Goal: Information Seeking & Learning: Learn about a topic

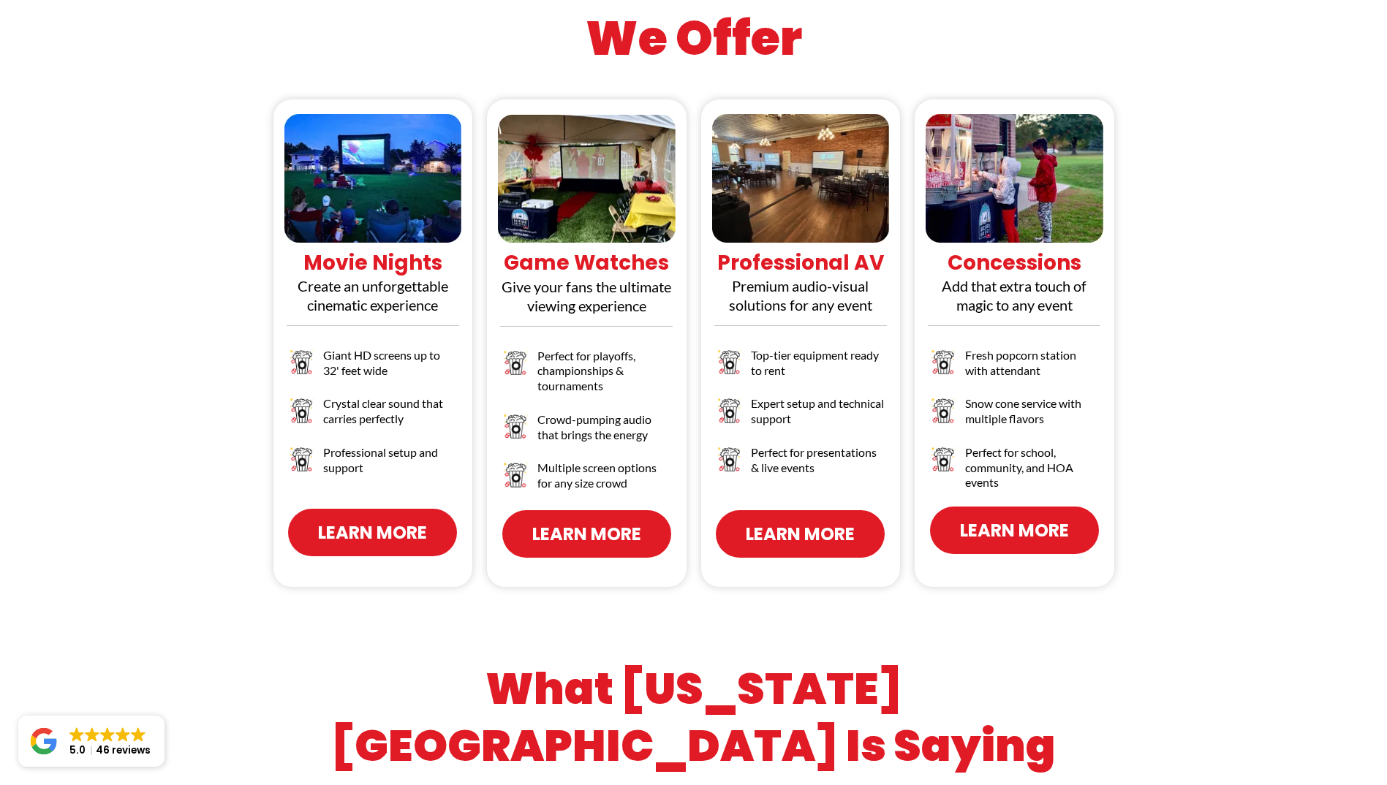
scroll to position [1389, 0]
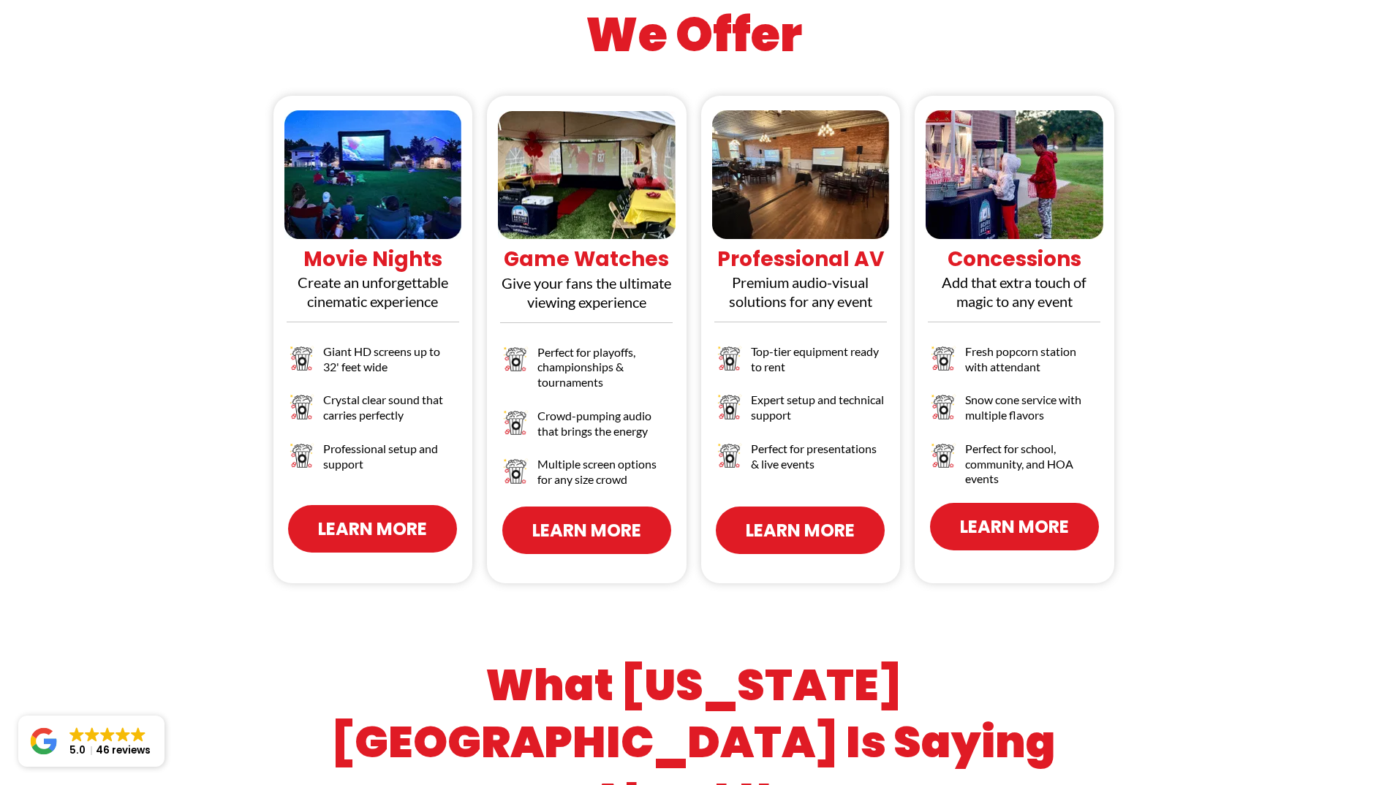
click at [344, 516] on span "Learn More" at bounding box center [372, 529] width 109 height 26
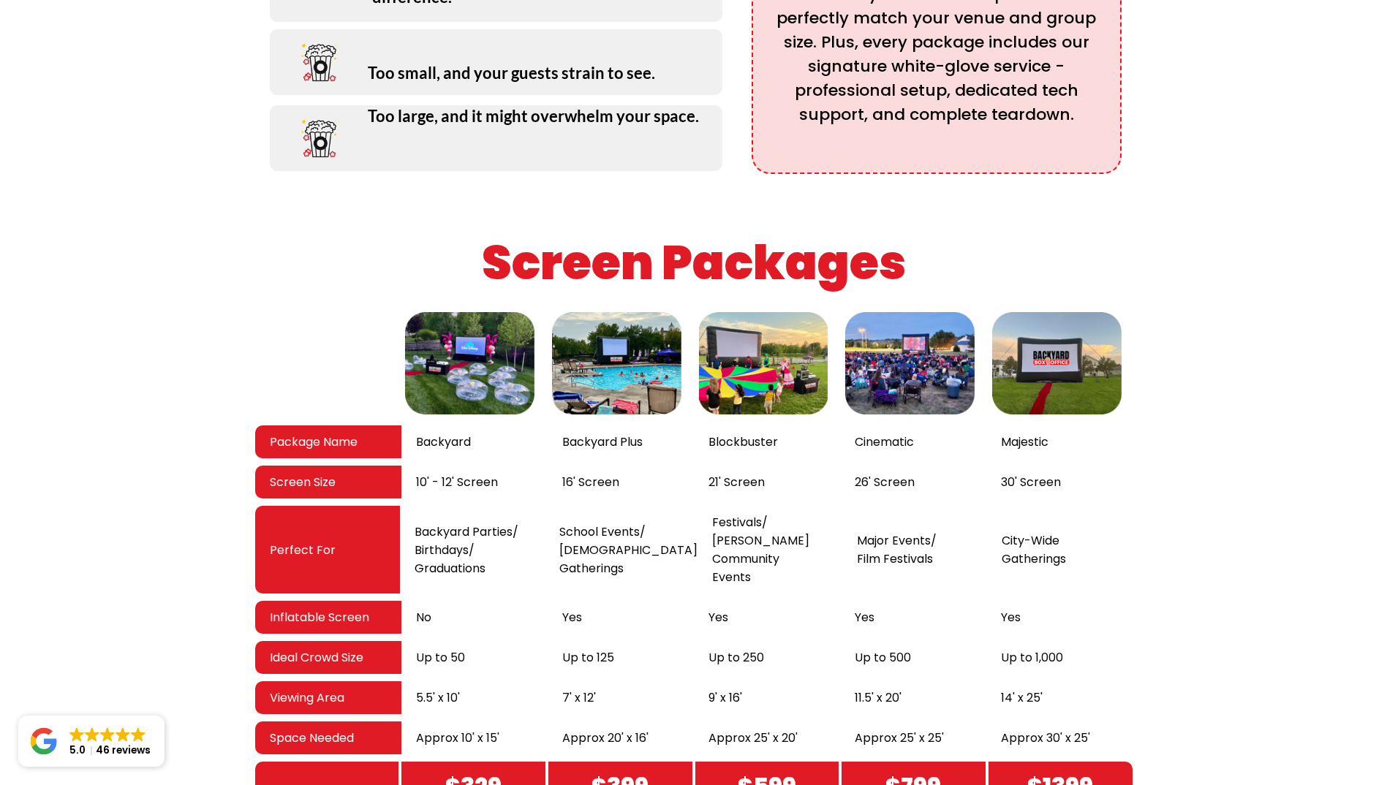
scroll to position [2267, 0]
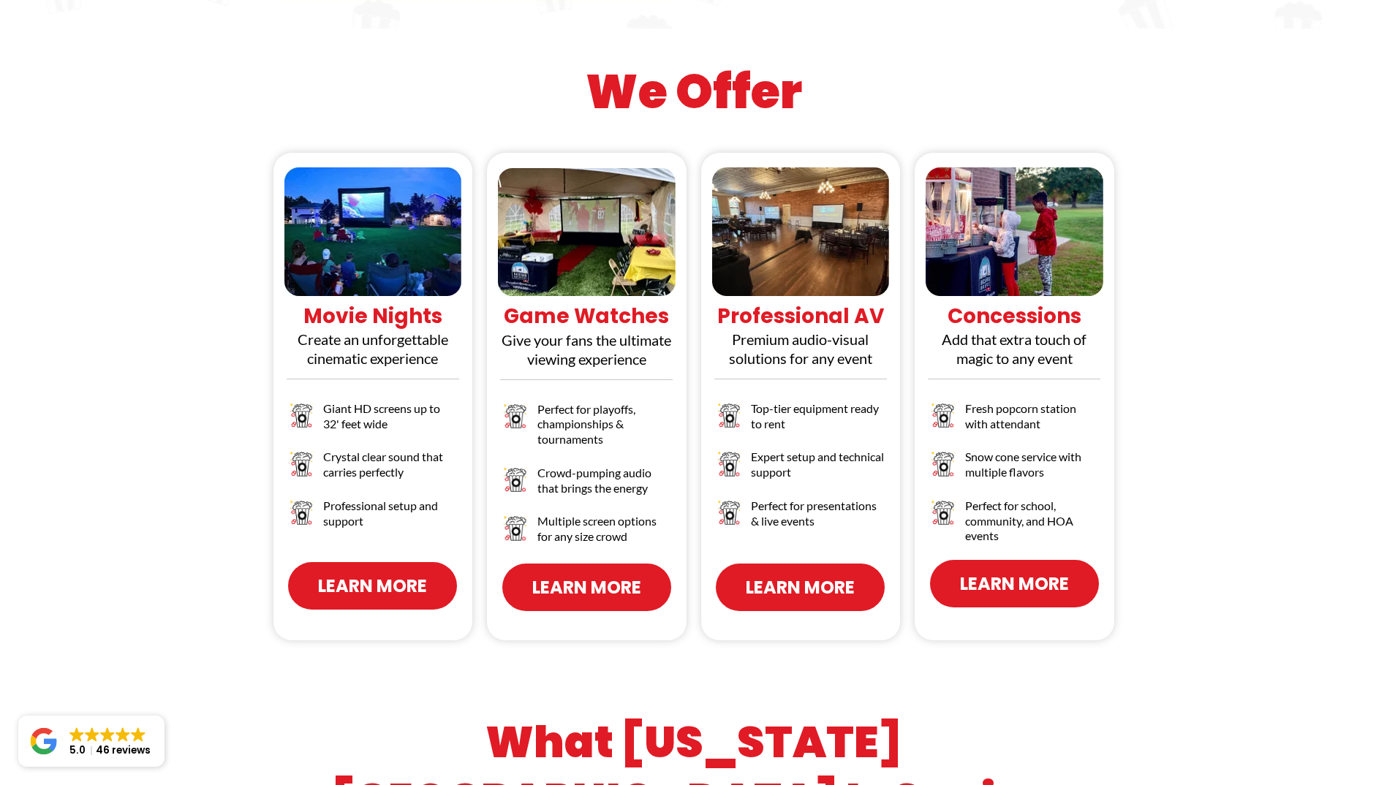
scroll to position [1316, 0]
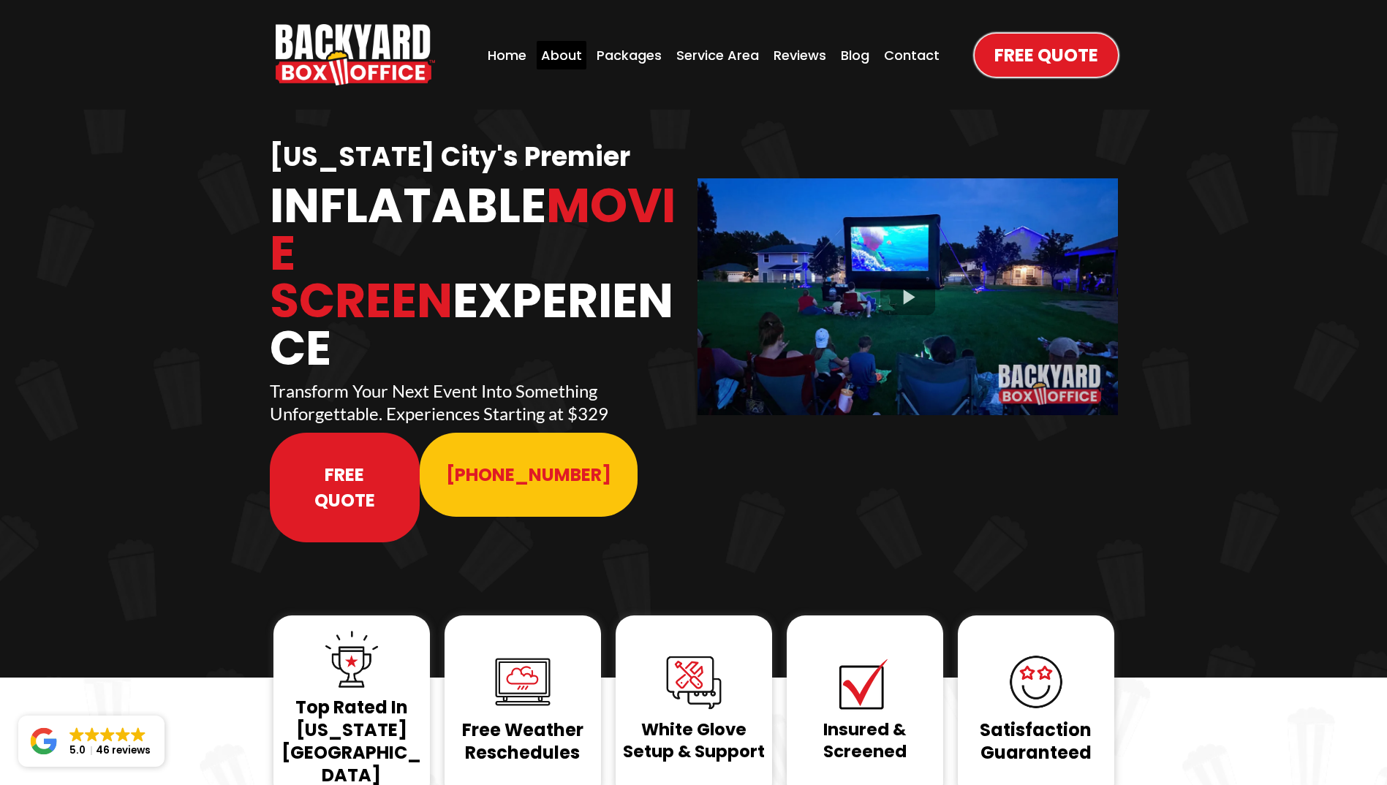
click at [562, 60] on div "About" at bounding box center [562, 55] width 50 height 29
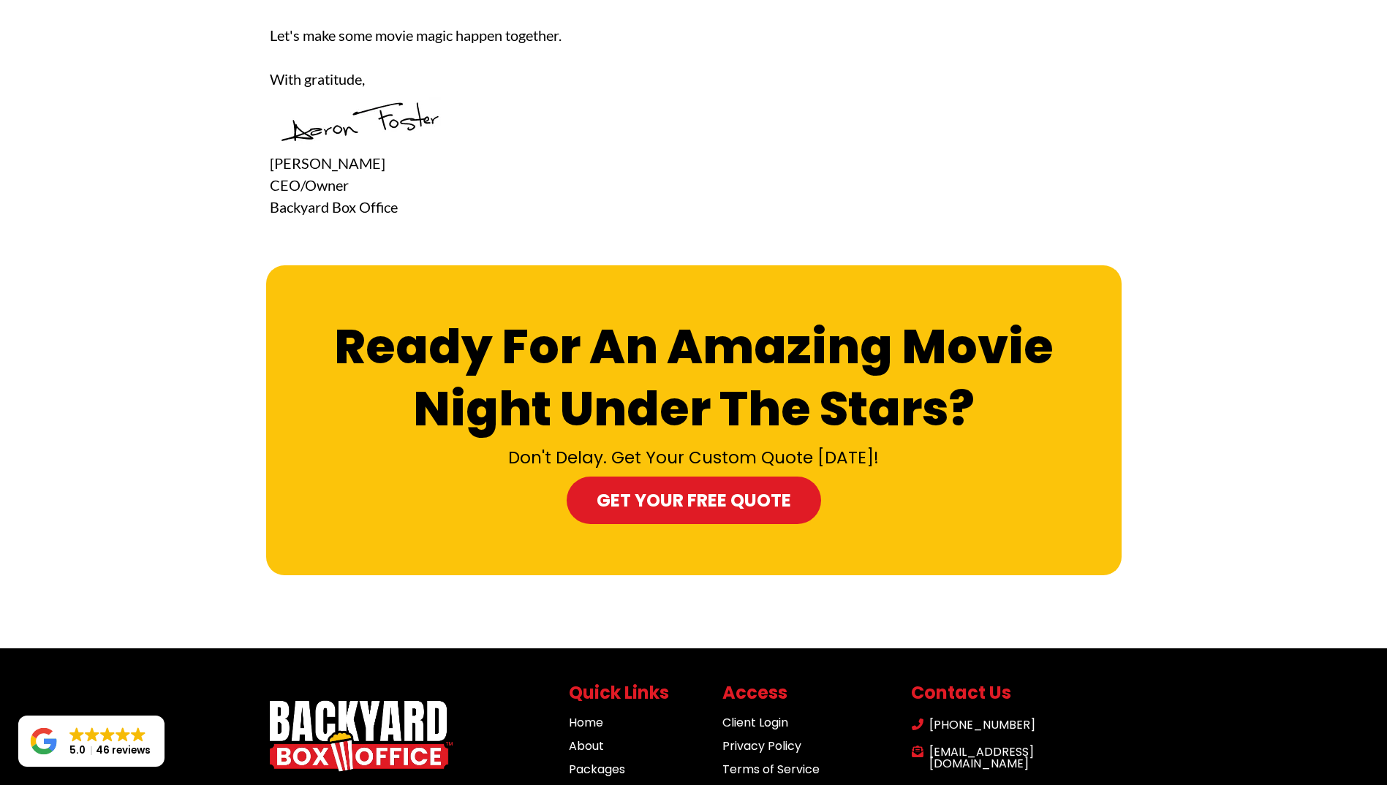
scroll to position [4408, 0]
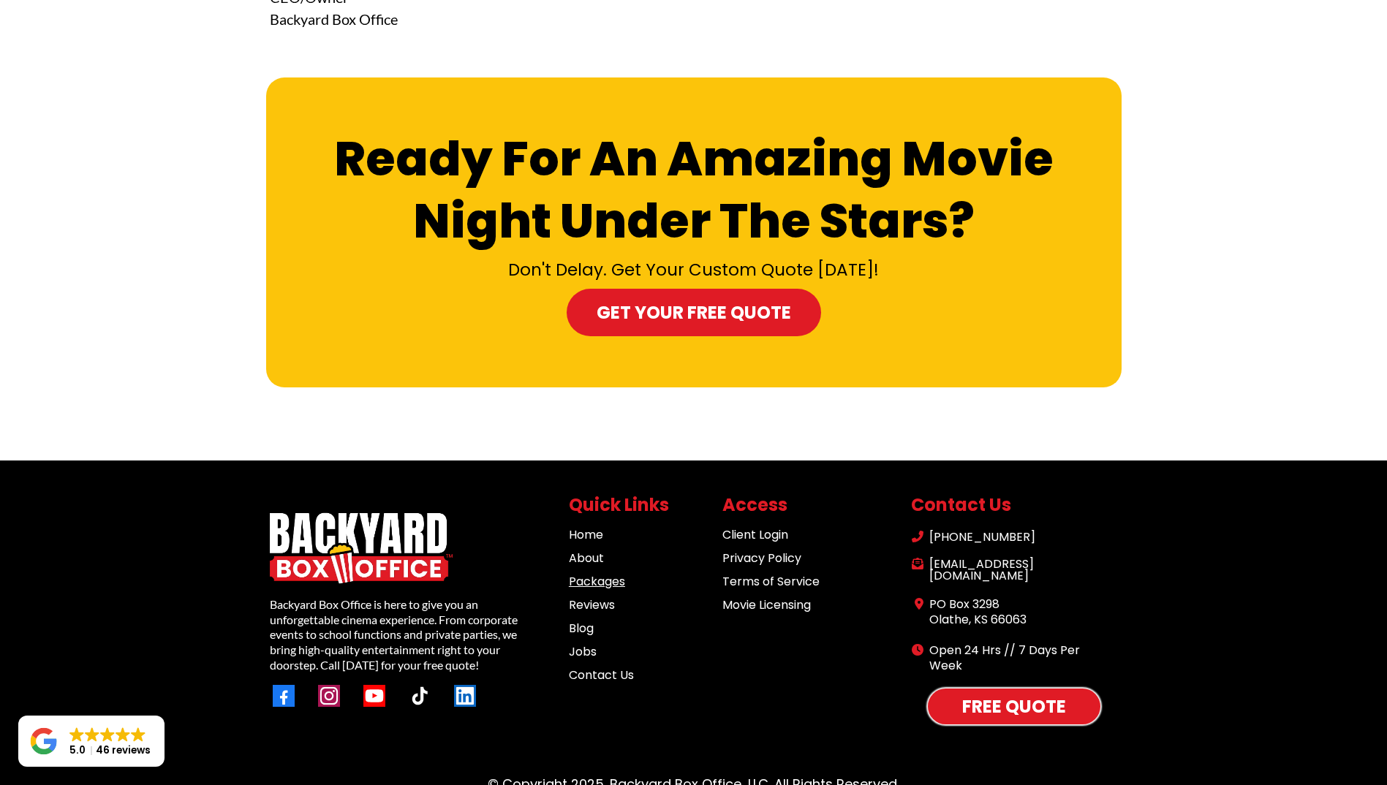
click at [598, 573] on link "Packages" at bounding box center [597, 581] width 56 height 17
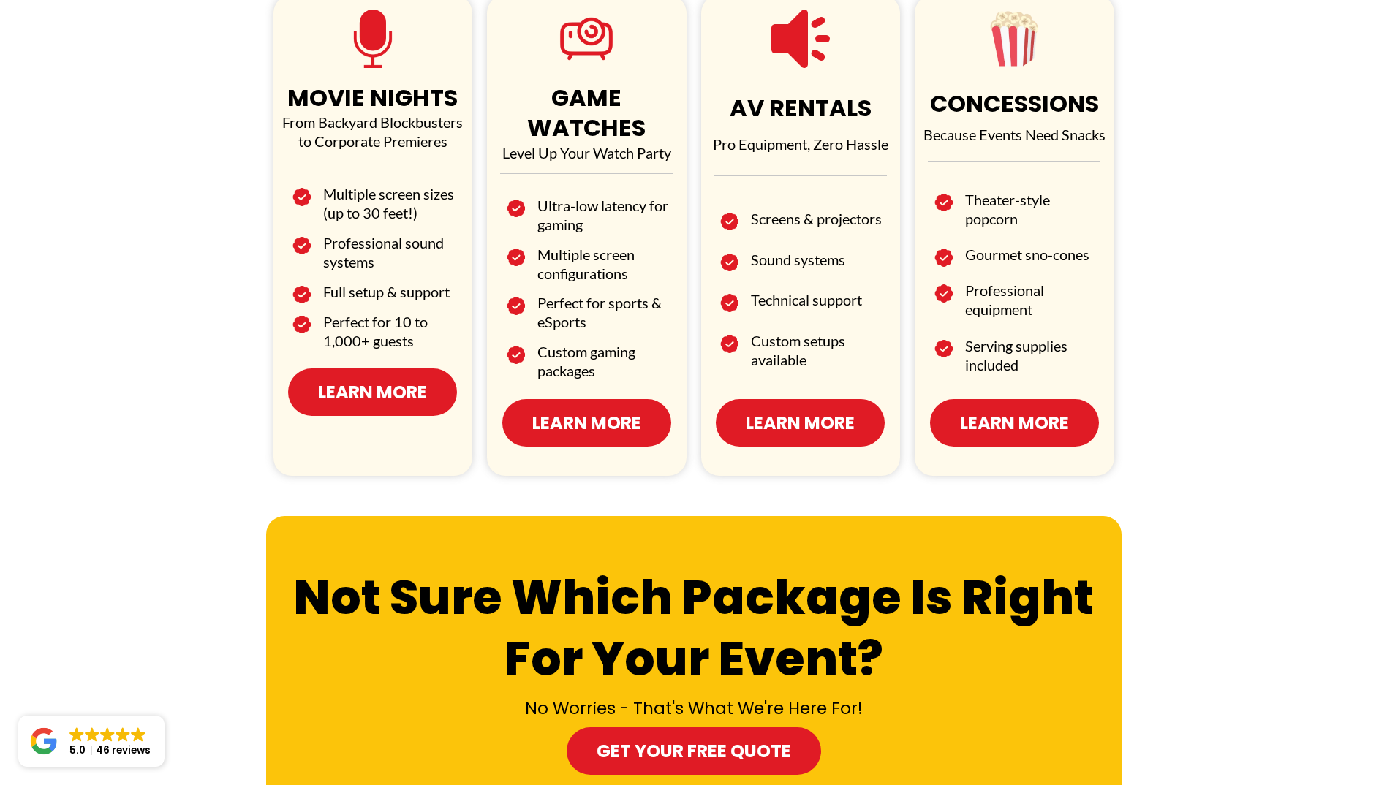
scroll to position [756, 0]
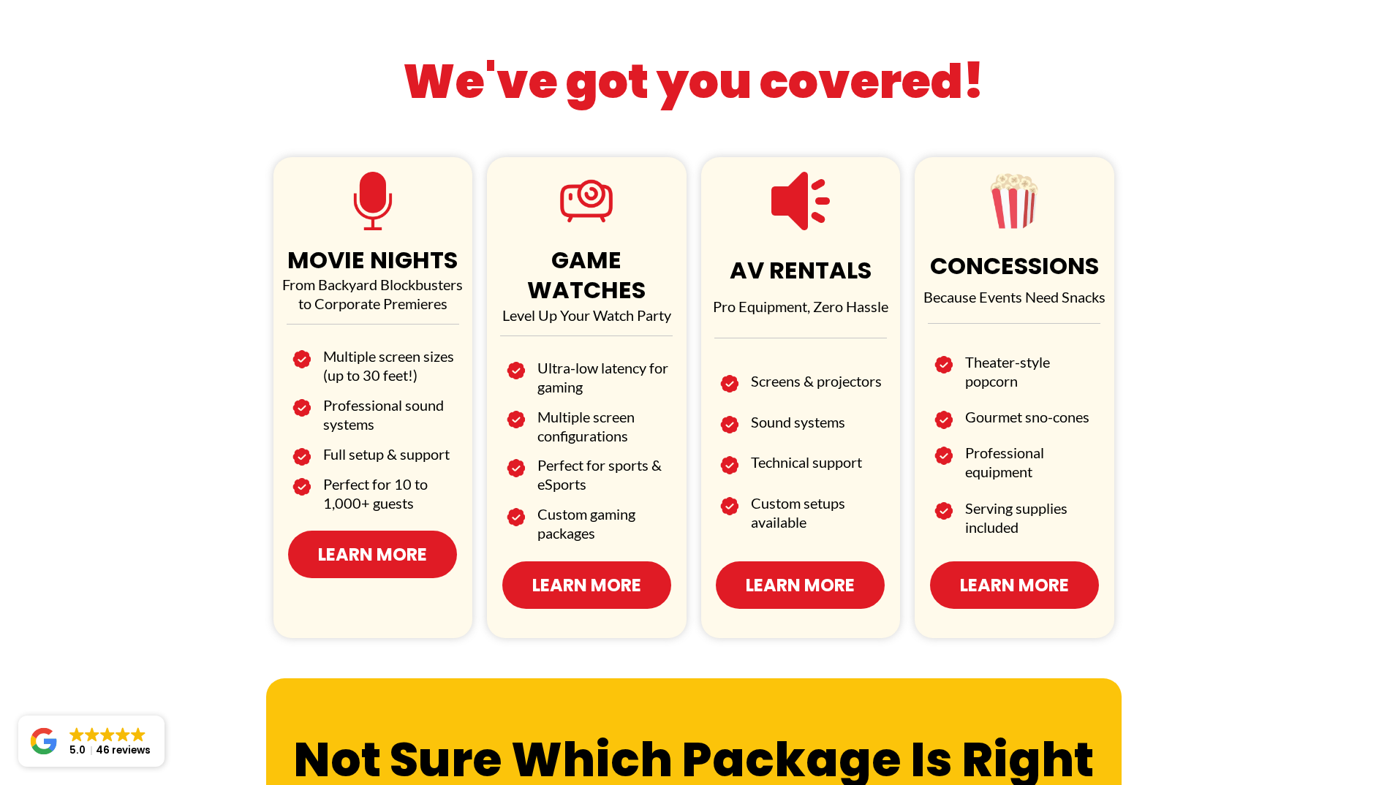
click at [388, 551] on span "Learn More" at bounding box center [372, 555] width 109 height 26
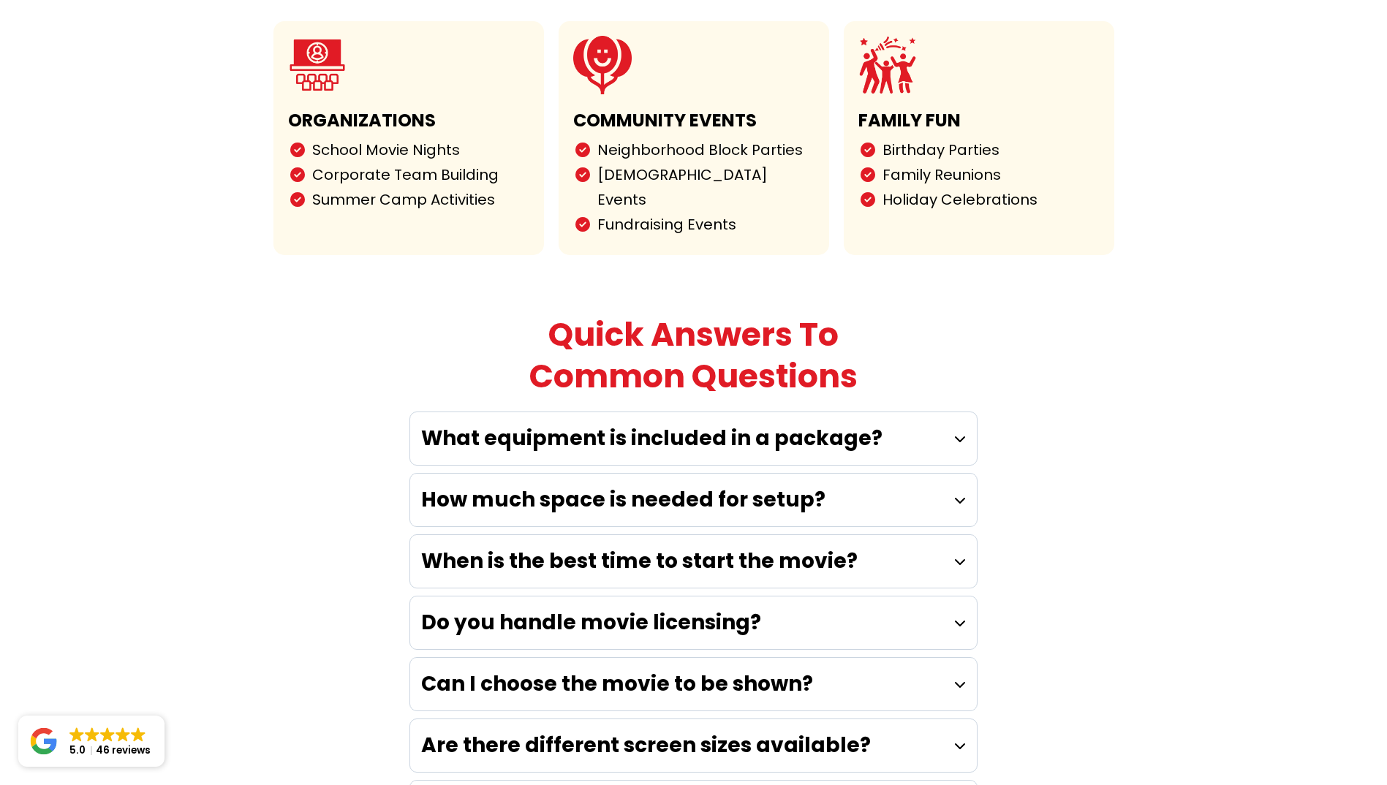
scroll to position [3730, 0]
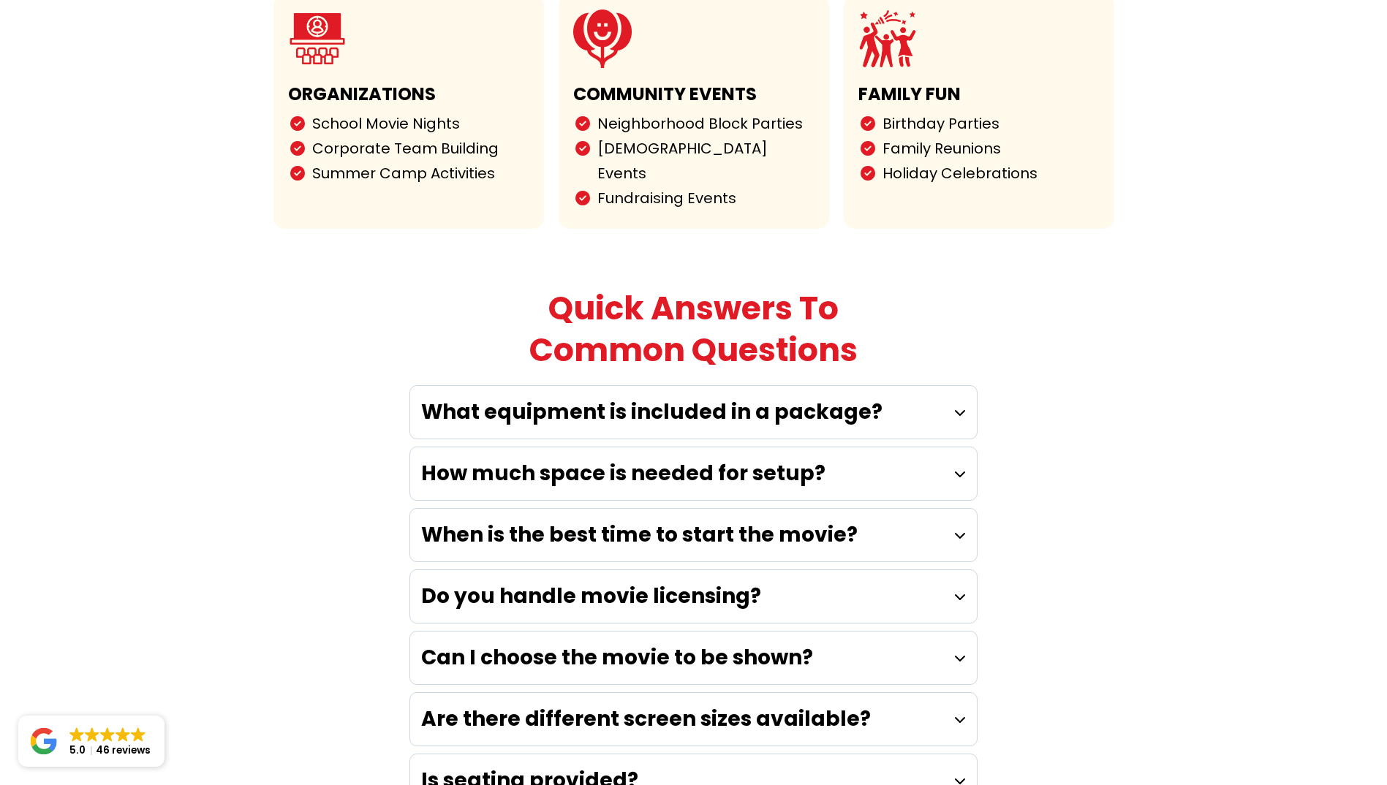
click at [961, 570] on div "Do you handle movie licensing?" at bounding box center [693, 596] width 567 height 53
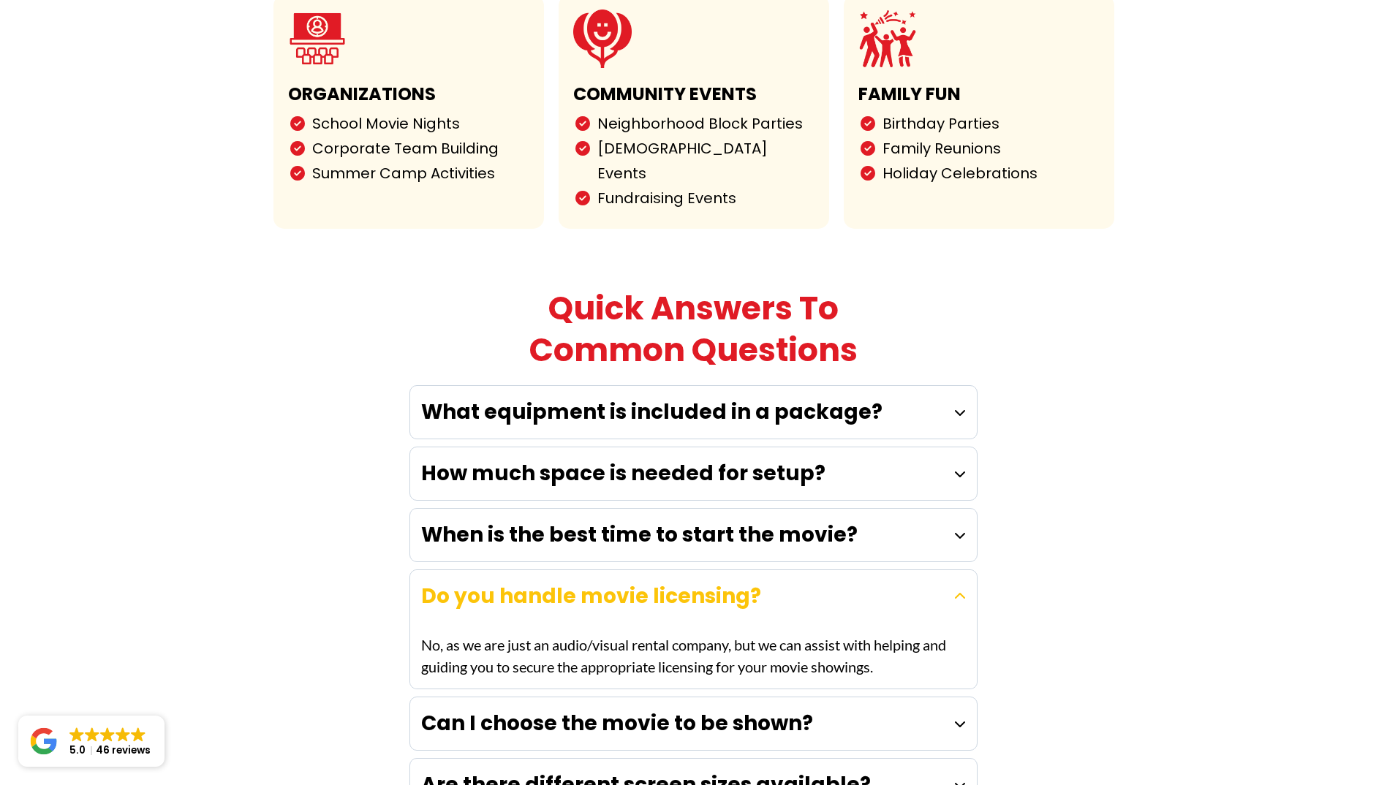
click at [955, 570] on div "Do you handle movie licensing?" at bounding box center [693, 596] width 567 height 53
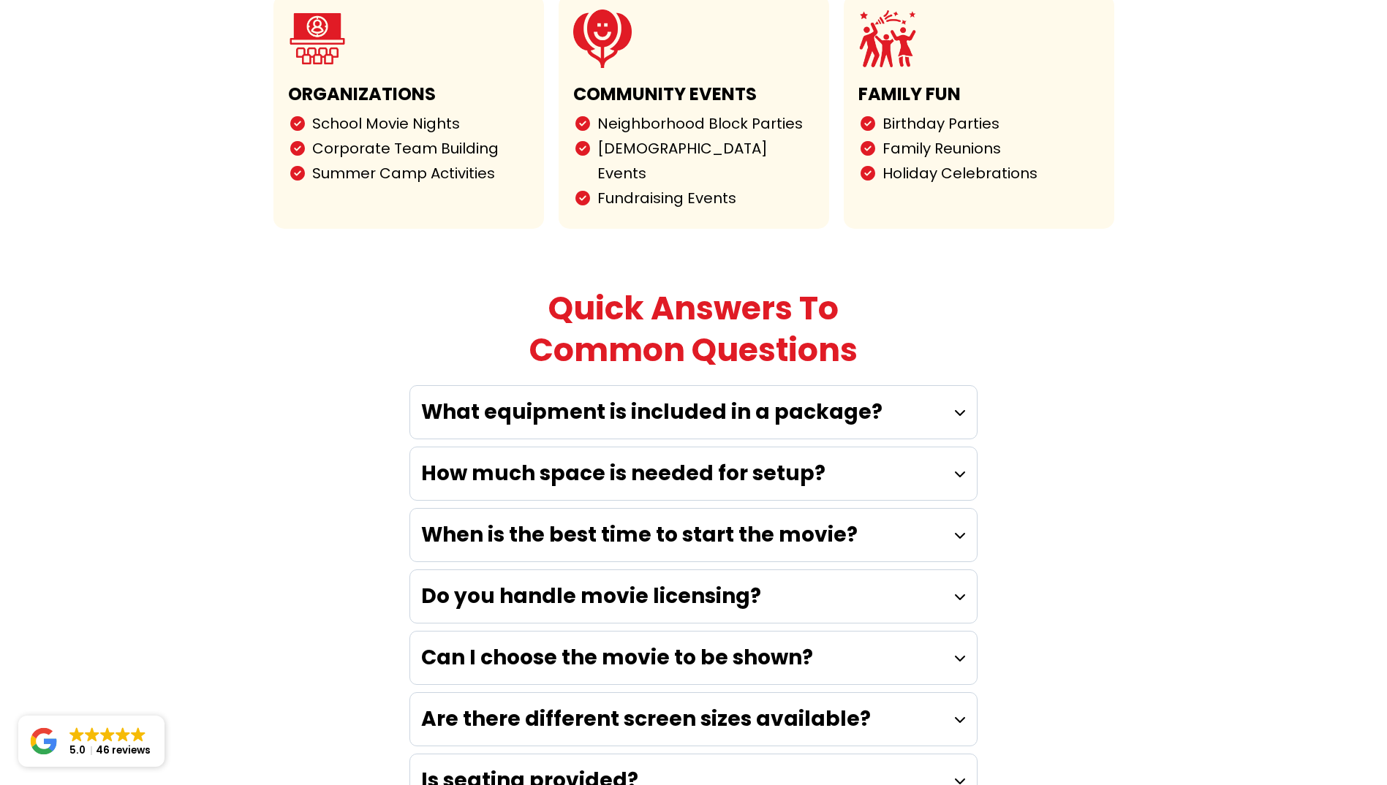
click at [694, 644] on strong "Can I choose the movie to be shown?" at bounding box center [617, 658] width 392 height 29
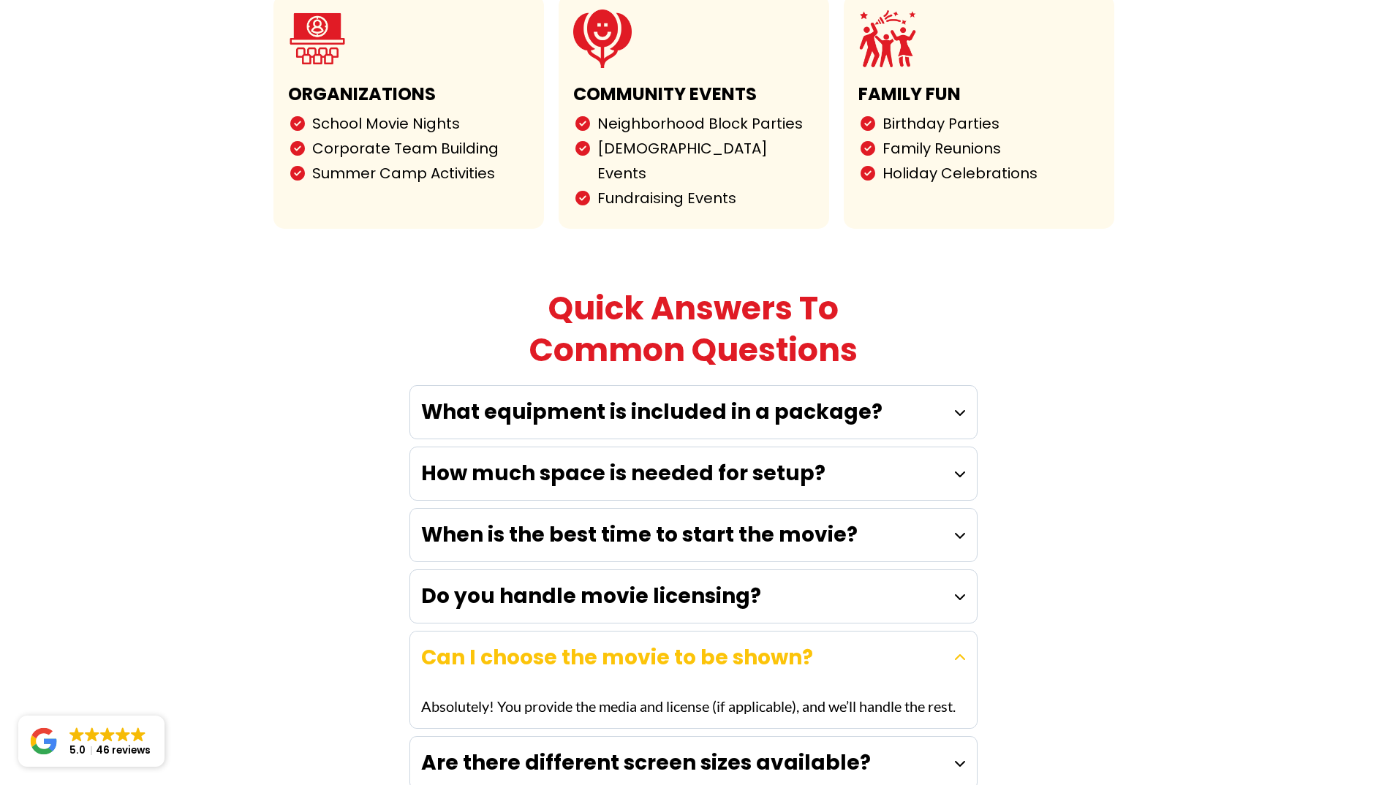
click at [695, 644] on strong "Can I choose the movie to be shown?" at bounding box center [617, 658] width 392 height 29
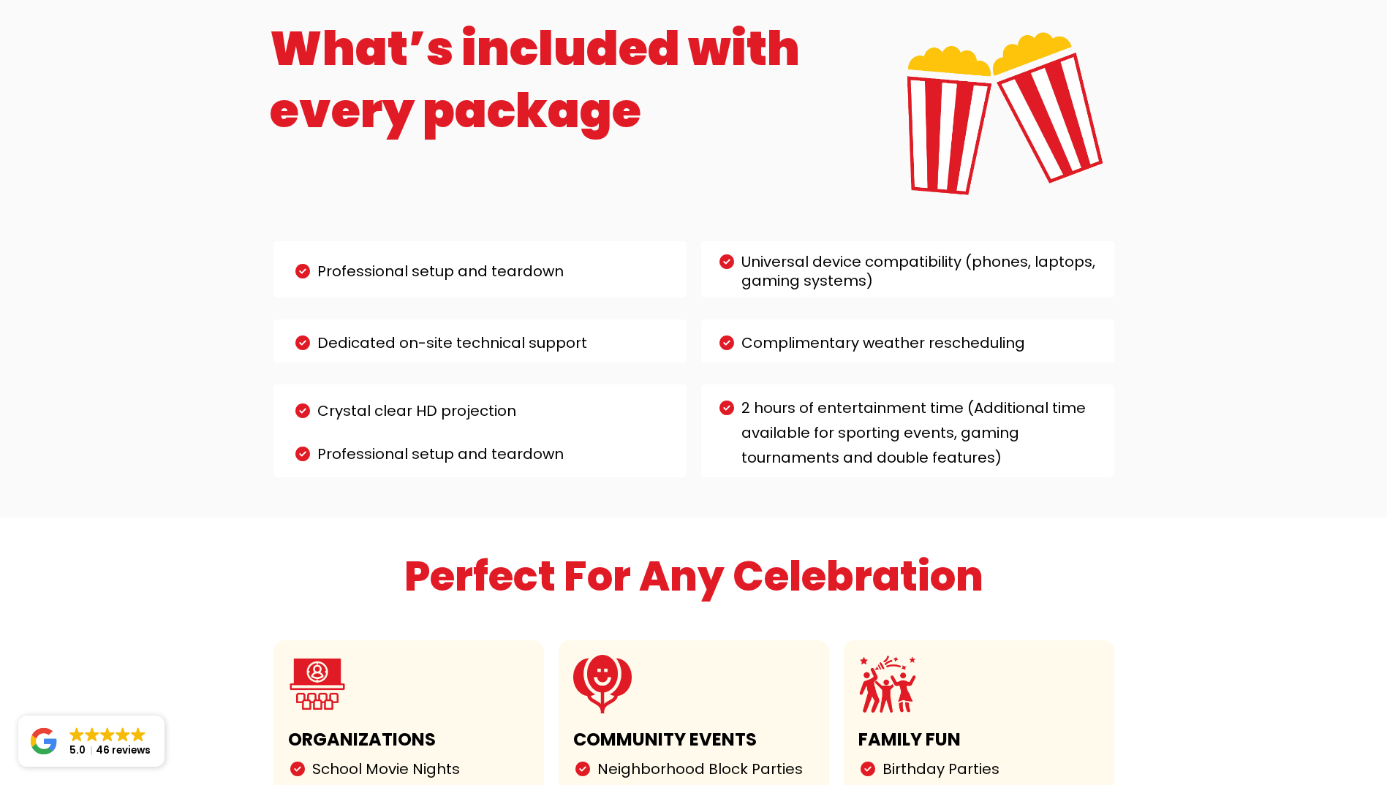
scroll to position [3071, 0]
